Goal: Task Accomplishment & Management: Manage account settings

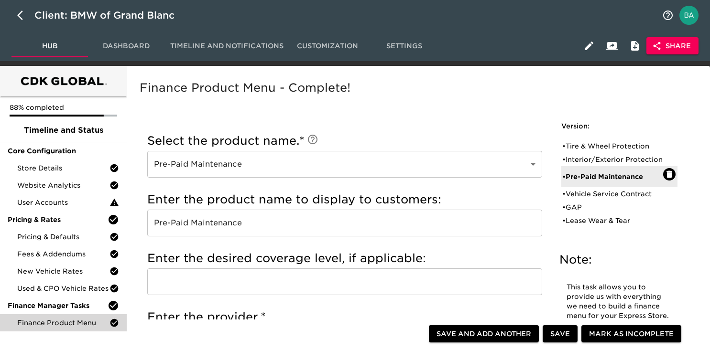
scroll to position [727, 0]
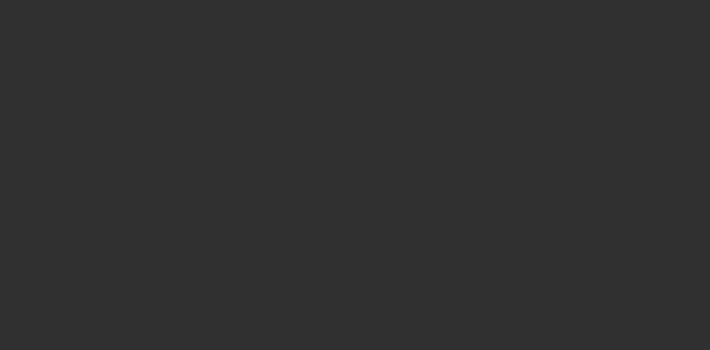
select select "10"
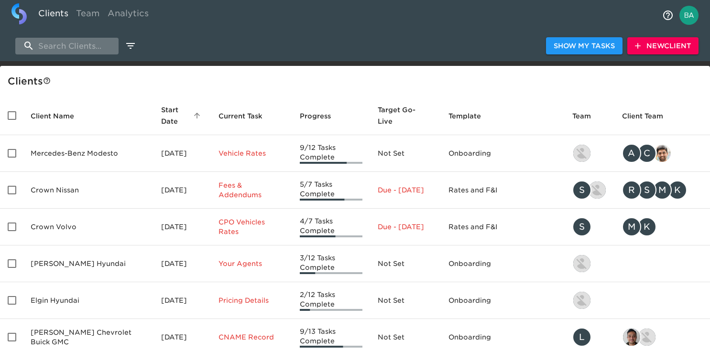
click at [89, 49] on input "search" at bounding box center [66, 46] width 103 height 17
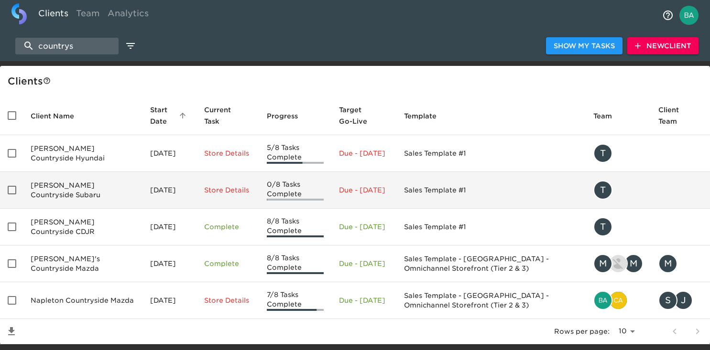
scroll to position [25, 0]
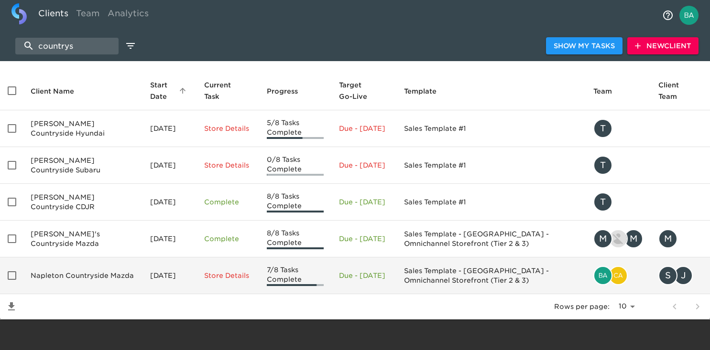
type input "countrys"
click at [77, 265] on td "Napleton Countryside Mazda" at bounding box center [82, 276] width 119 height 37
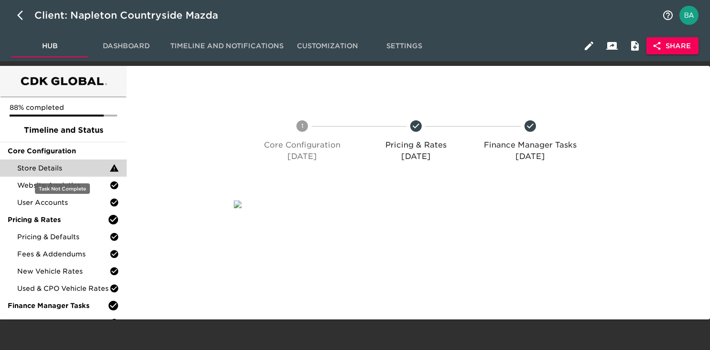
click at [58, 169] on span "Store Details" at bounding box center [63, 168] width 92 height 10
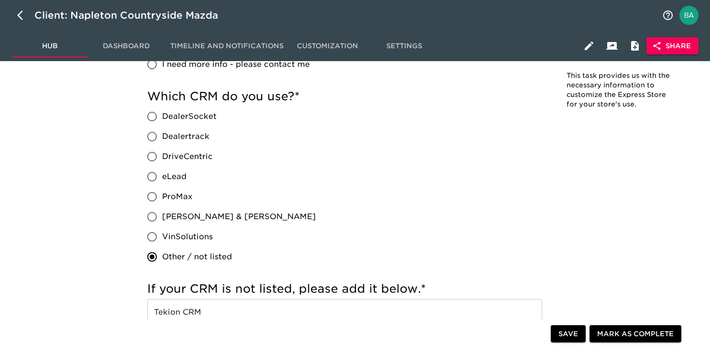
scroll to position [644, 0]
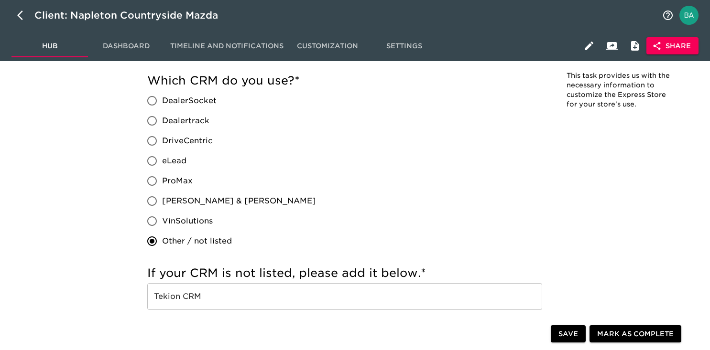
click at [168, 299] on input "Tekion CRM" at bounding box center [344, 296] width 395 height 27
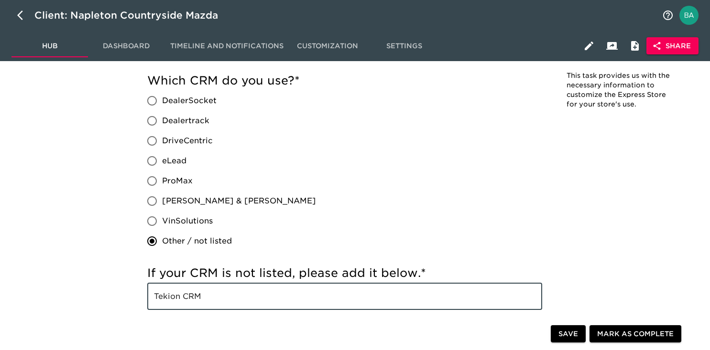
click at [168, 299] on input "Tekion CRM" at bounding box center [344, 296] width 395 height 27
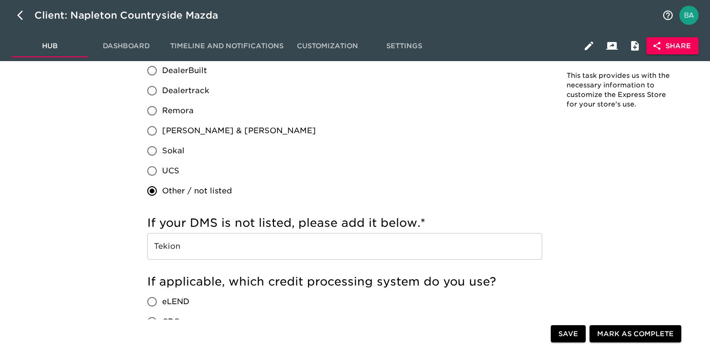
scroll to position [1060, 0]
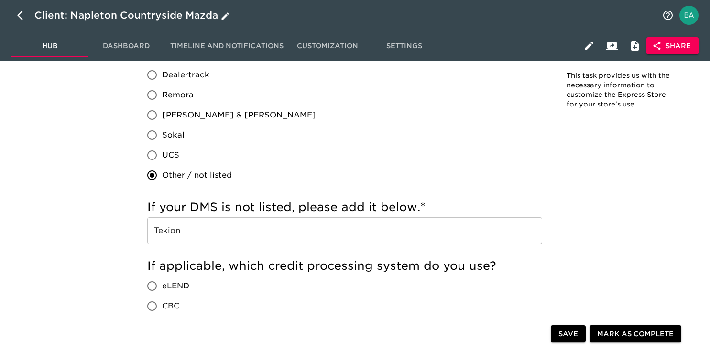
click at [18, 13] on icon "button" at bounding box center [22, 15] width 11 height 11
select select "10"
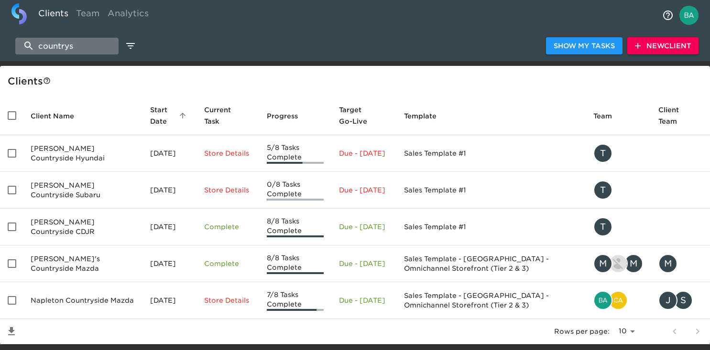
click at [66, 44] on input "countrys" at bounding box center [66, 46] width 103 height 17
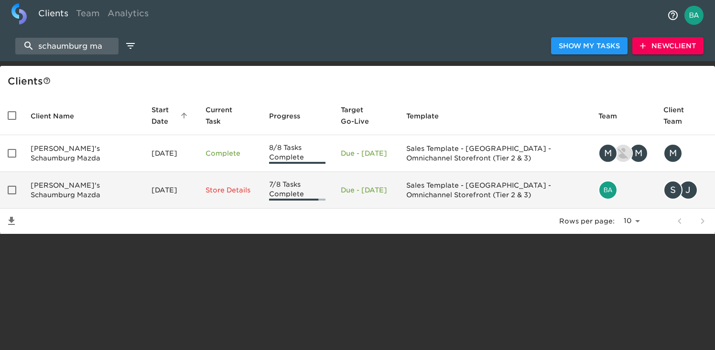
type input "schaumburg ma"
click at [66, 182] on td "Napleton's Schaumburg Mazda" at bounding box center [83, 190] width 121 height 37
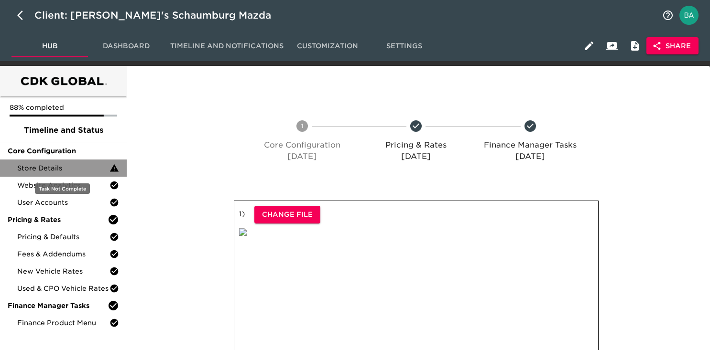
click at [52, 171] on span "Store Details" at bounding box center [63, 168] width 92 height 10
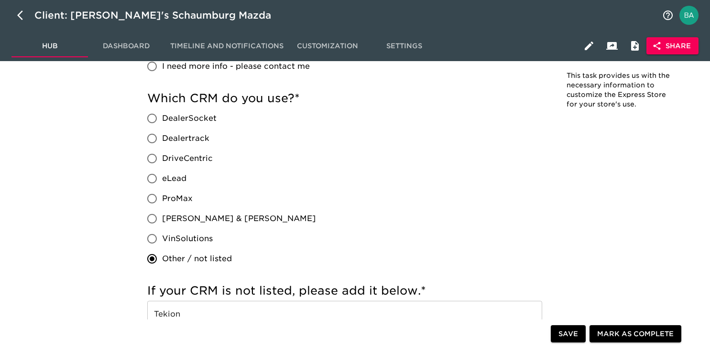
scroll to position [644, 0]
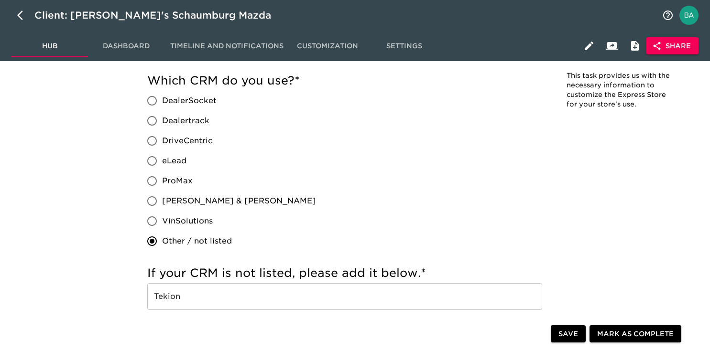
click at [173, 298] on input "Tekion" at bounding box center [344, 296] width 395 height 27
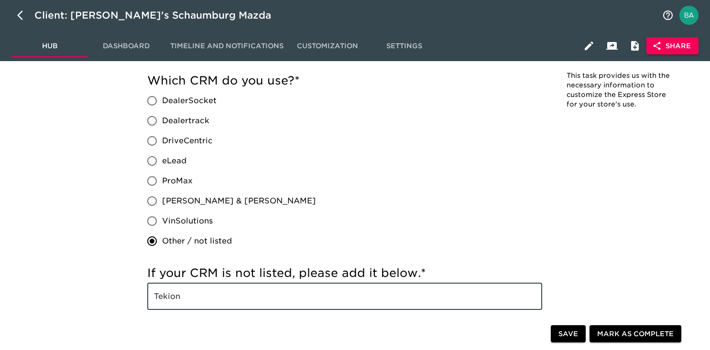
click at [173, 298] on input "Tekion" at bounding box center [344, 296] width 395 height 27
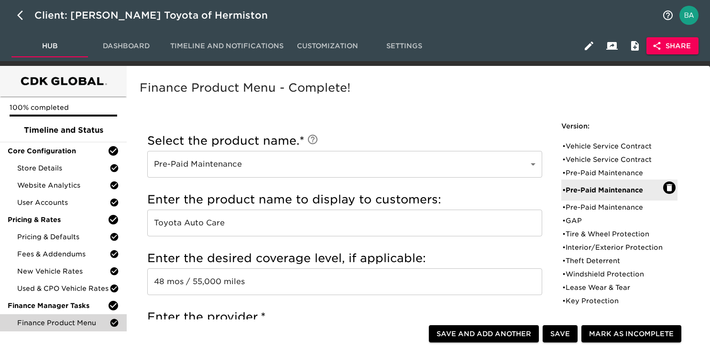
scroll to position [378, 0]
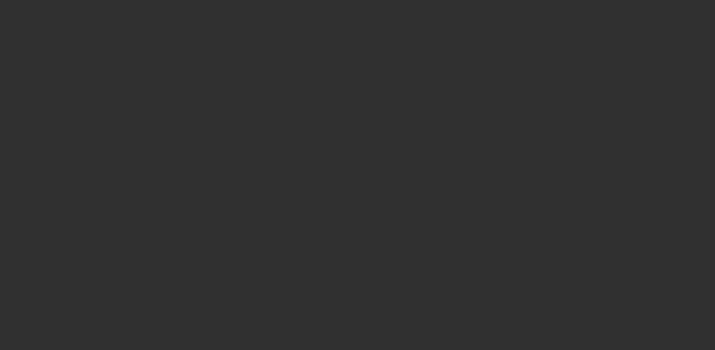
select select "10"
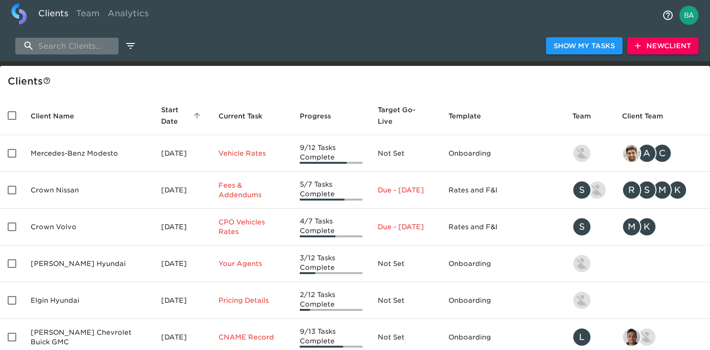
click at [52, 43] on input "search" at bounding box center [66, 46] width 103 height 17
paste input "Beaverton"
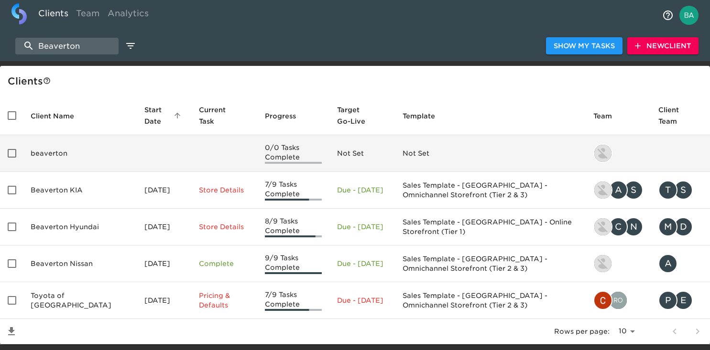
type input "Beaverton"
click at [69, 149] on td "beaverton" at bounding box center [80, 153] width 114 height 37
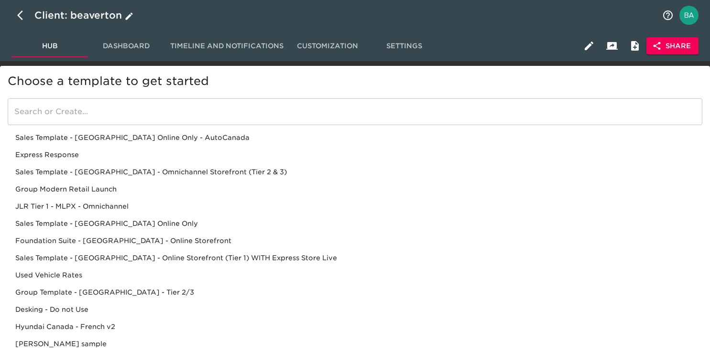
click at [18, 19] on icon "button" at bounding box center [22, 15] width 11 height 11
select select "10"
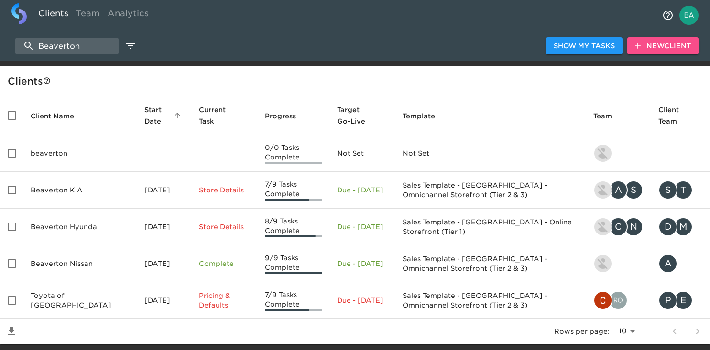
click at [653, 51] on span "New Client" at bounding box center [663, 46] width 56 height 12
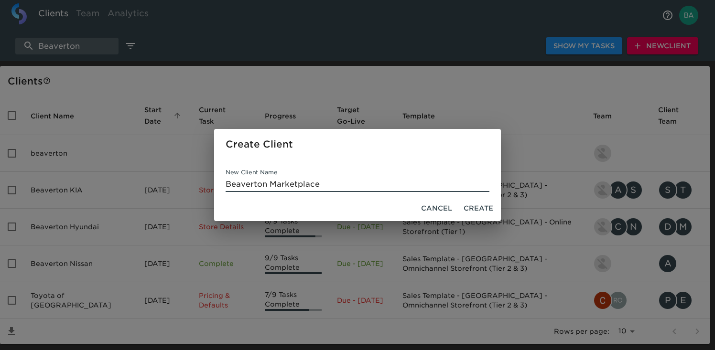
type input "Beaverton Marketplace"
click at [468, 209] on span "Create" at bounding box center [479, 209] width 30 height 12
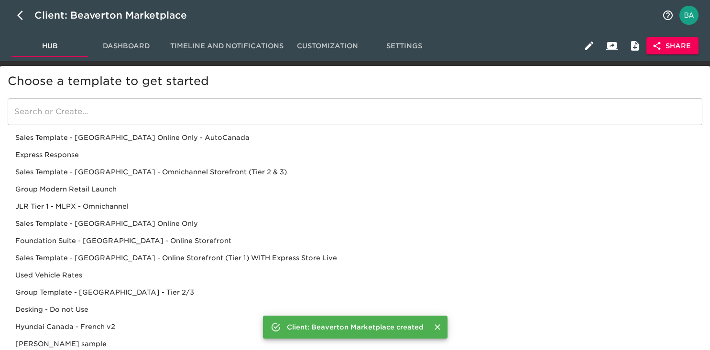
click at [116, 108] on input "search" at bounding box center [355, 111] width 694 height 27
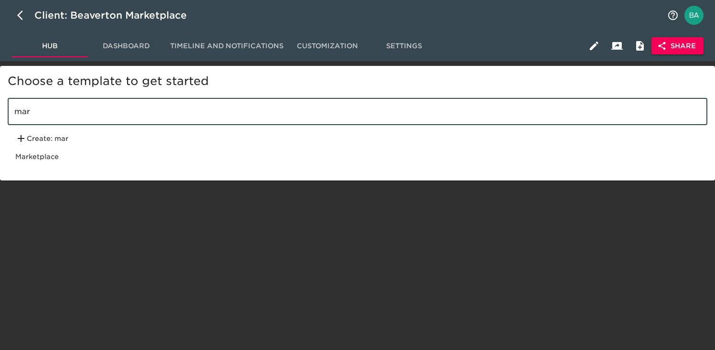
type input "mar"
click at [78, 152] on div "Marketplace" at bounding box center [358, 156] width 700 height 17
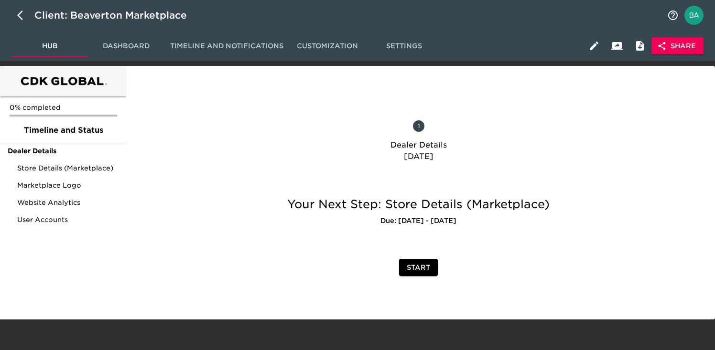
click at [666, 43] on icon "button" at bounding box center [662, 46] width 10 height 10
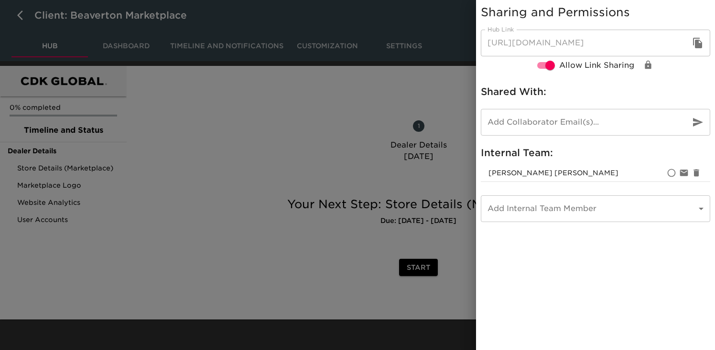
click at [697, 40] on icon "button" at bounding box center [697, 43] width 9 height 11
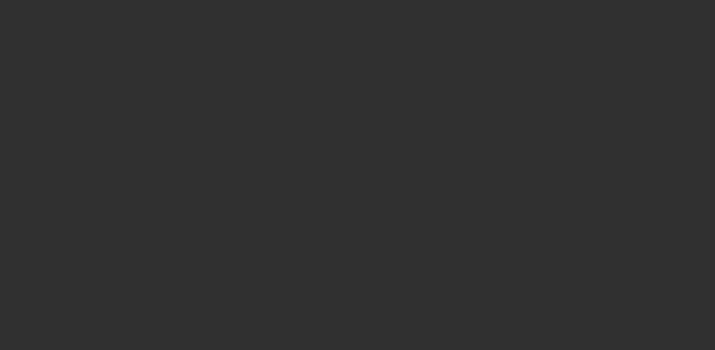
select select "10"
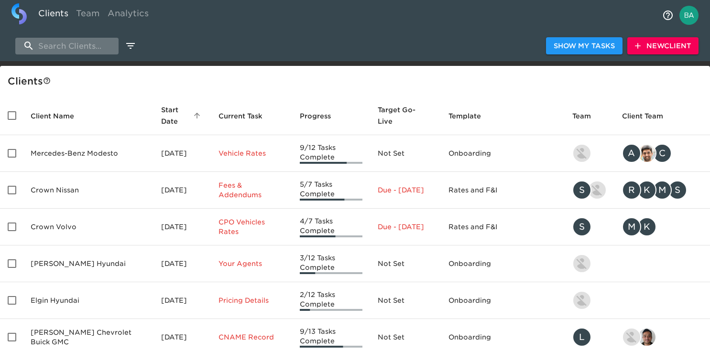
click at [86, 48] on input "search" at bounding box center [66, 46] width 103 height 17
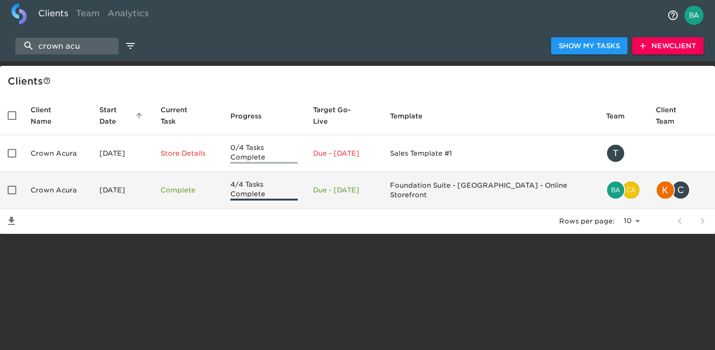
type input "crown acu"
click at [76, 172] on td "Crown Acura" at bounding box center [57, 190] width 69 height 37
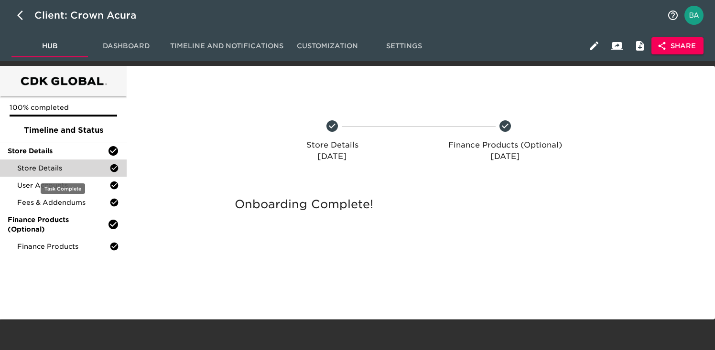
click at [65, 167] on span "Store Details" at bounding box center [63, 168] width 92 height 10
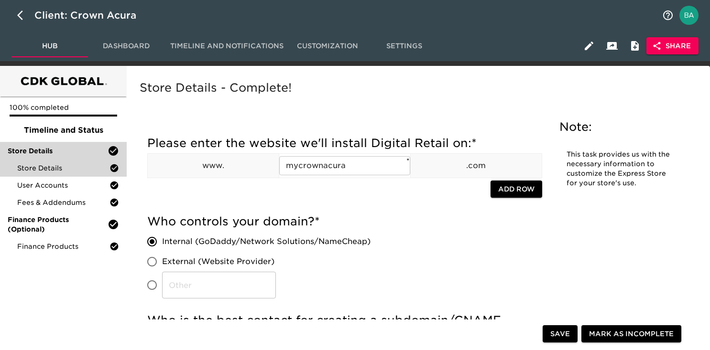
click at [81, 155] on span "Store Details" at bounding box center [58, 151] width 100 height 10
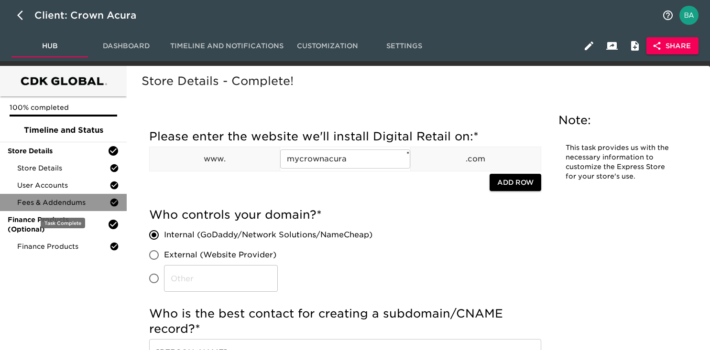
click at [28, 201] on span "Fees & Addendums" at bounding box center [63, 203] width 92 height 10
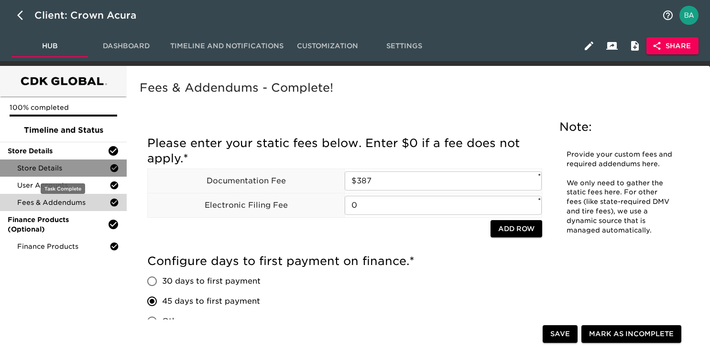
click at [42, 164] on span "Store Details" at bounding box center [63, 168] width 92 height 10
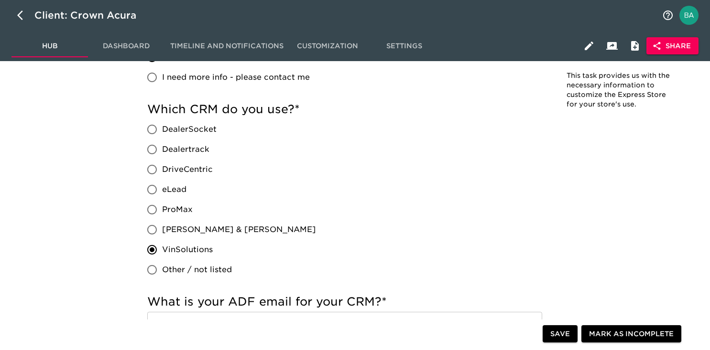
scroll to position [448, 0]
click at [24, 13] on icon "button" at bounding box center [22, 15] width 11 height 11
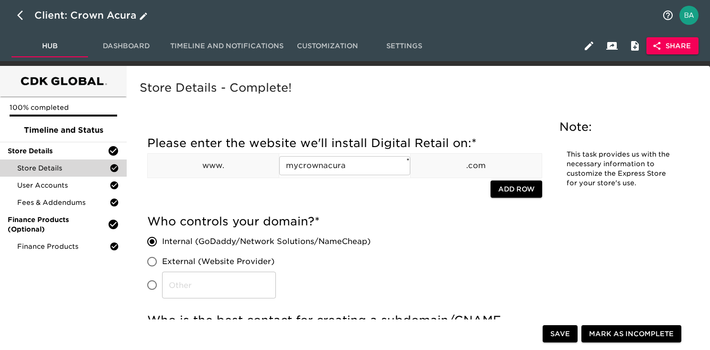
select select "10"
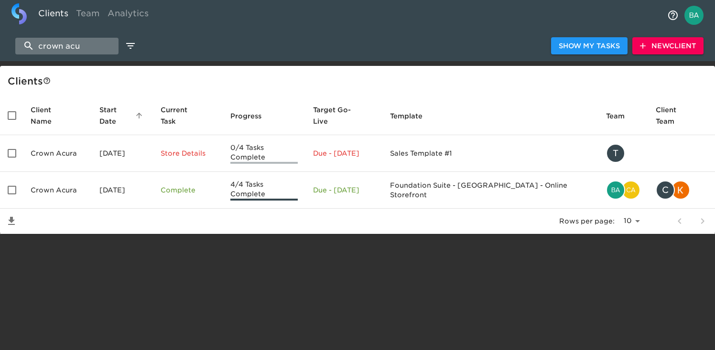
click at [73, 49] on input "crown acu" at bounding box center [66, 46] width 103 height 17
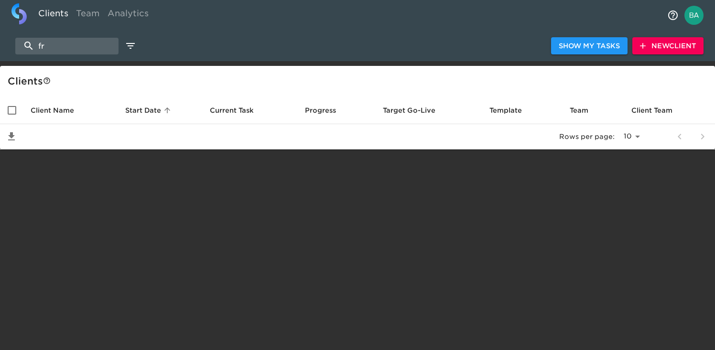
type input "f"
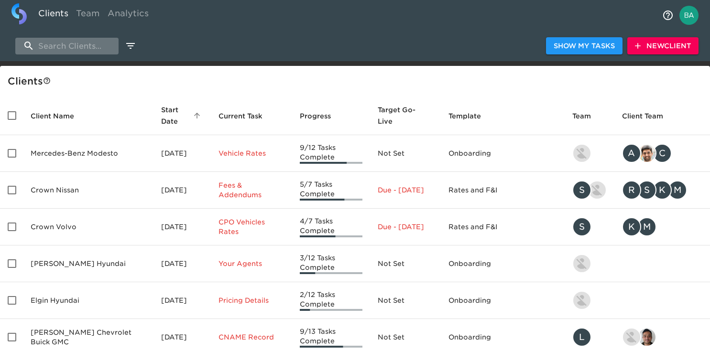
paste input "Acura of Fremont"
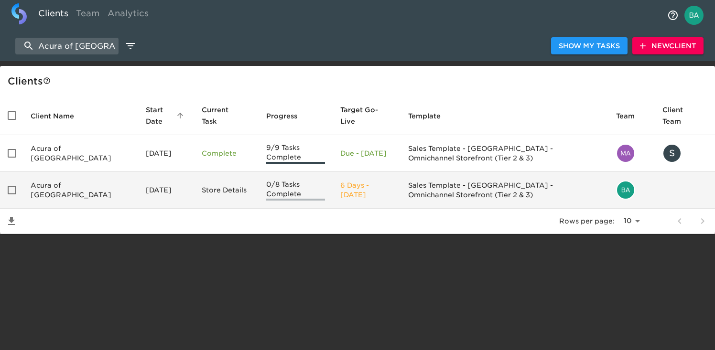
type input "Acura of Fremont"
click at [52, 191] on td "Acura of Fremont" at bounding box center [80, 190] width 115 height 37
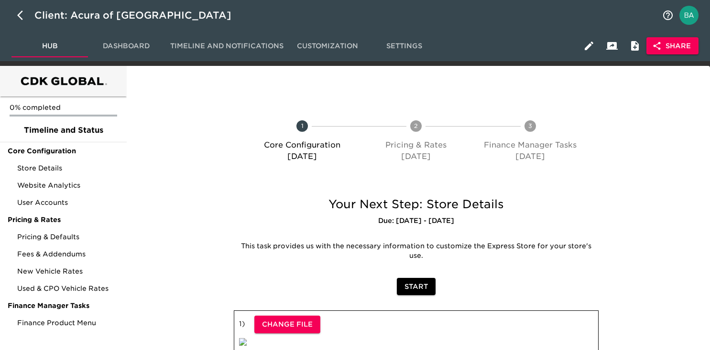
click at [662, 53] on button "Share" at bounding box center [672, 46] width 52 height 18
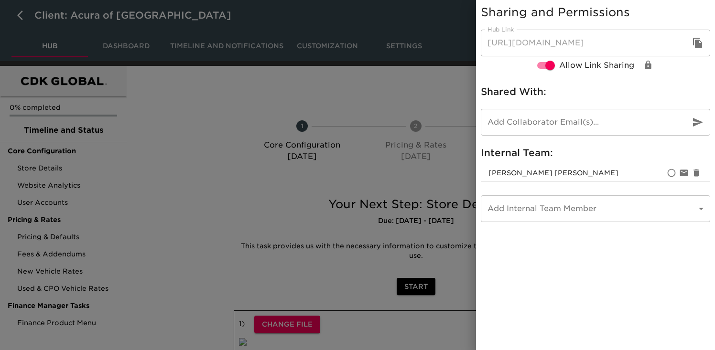
click at [696, 45] on icon "button" at bounding box center [697, 43] width 9 height 11
click at [208, 108] on div at bounding box center [357, 175] width 715 height 350
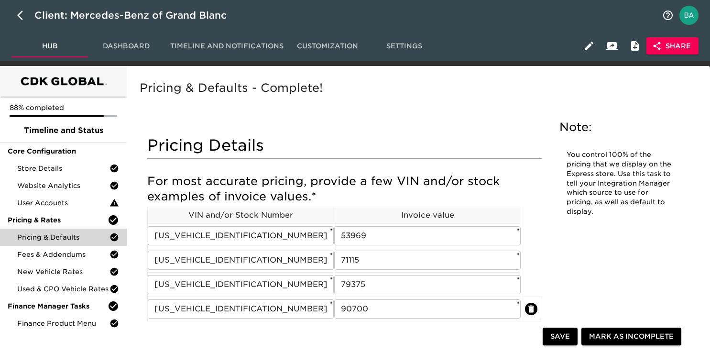
scroll to position [270, 0]
